Goal: Find specific page/section: Find specific page/section

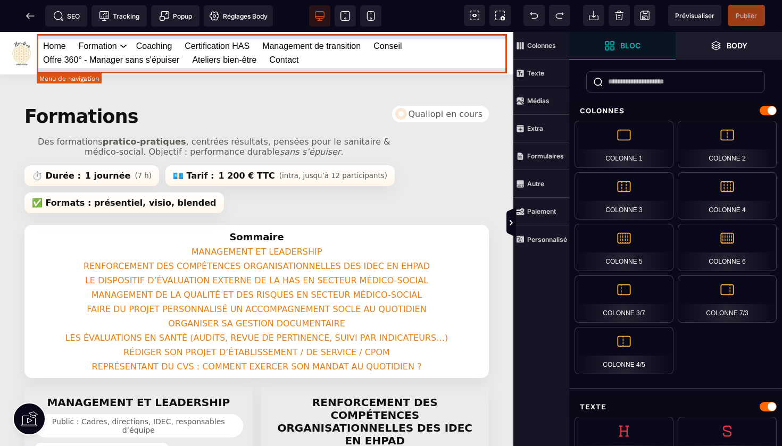
click at [55, 44] on link "Home" at bounding box center [54, 46] width 23 height 14
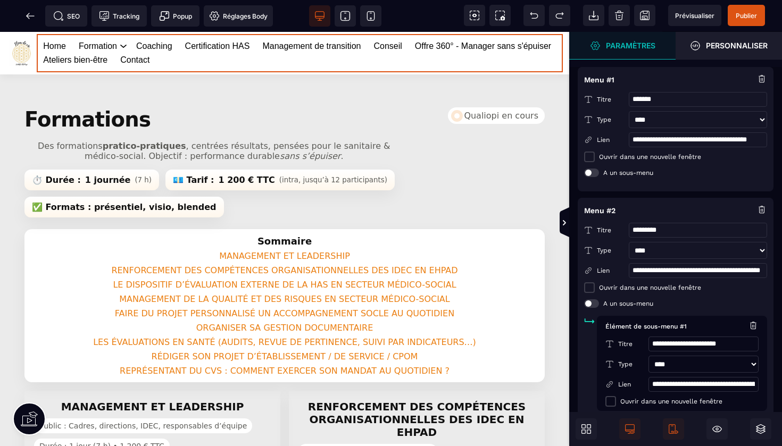
click at [633, 141] on input "**********" at bounding box center [698, 139] width 138 height 15
click at [54, 45] on link "Home" at bounding box center [54, 46] width 23 height 14
click at [29, 14] on icon at bounding box center [27, 16] width 3 height 6
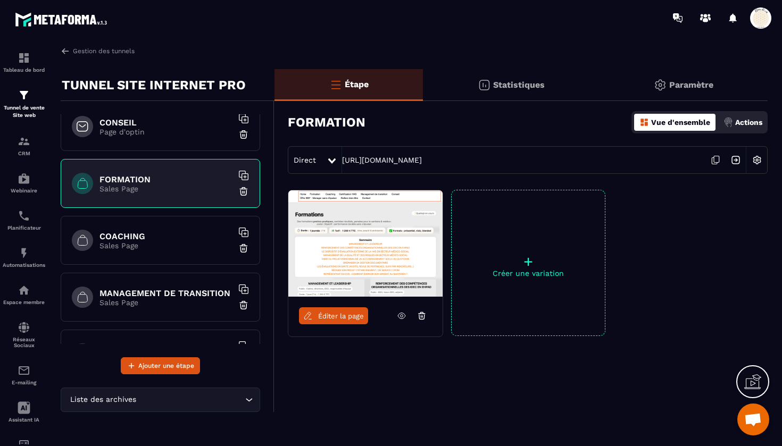
scroll to position [138, 0]
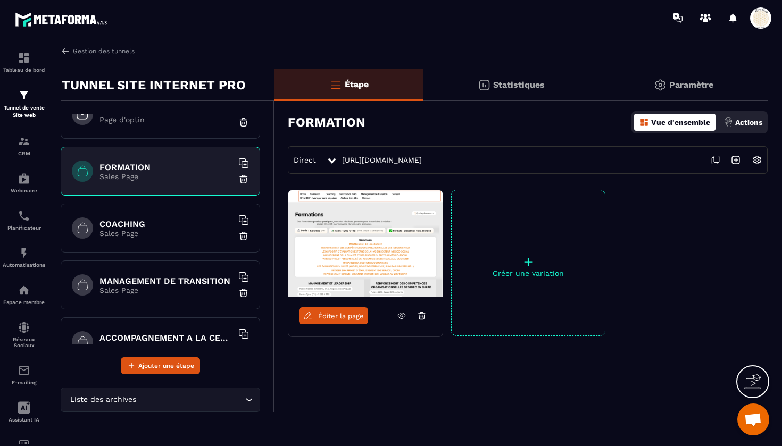
click at [168, 225] on h6 "COACHING" at bounding box center [165, 224] width 133 height 10
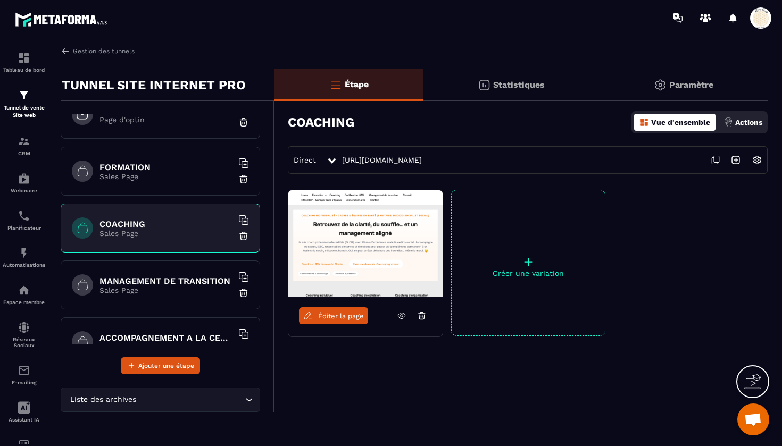
click at [334, 308] on link "Éditer la page" at bounding box center [333, 316] width 69 height 17
